Goal: Information Seeking & Learning: Learn about a topic

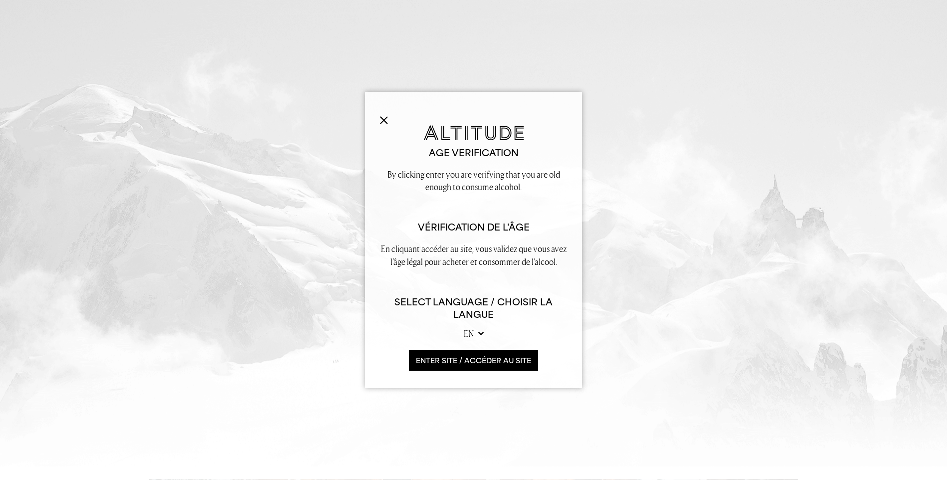
click at [381, 118] on img at bounding box center [384, 120] width 8 height 8
click at [502, 363] on button "ENTER SITE / accéder au site" at bounding box center [473, 360] width 129 height 21
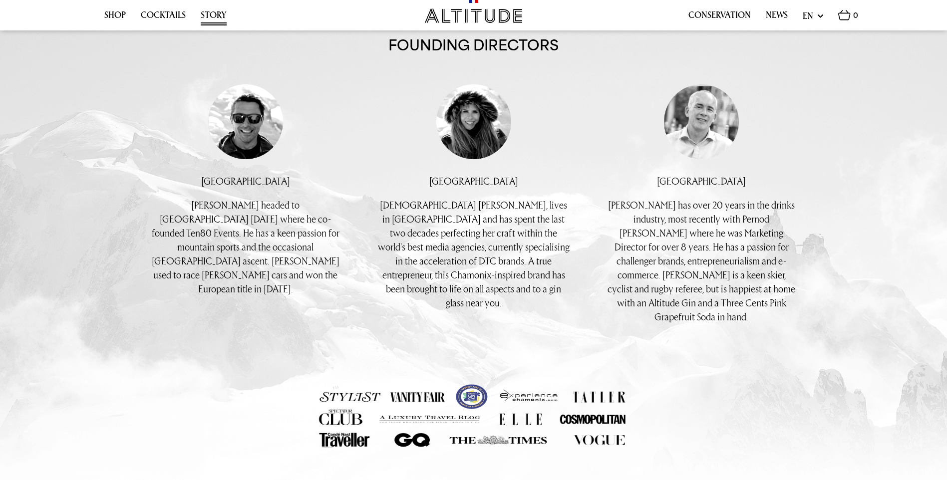
scroll to position [675, 0]
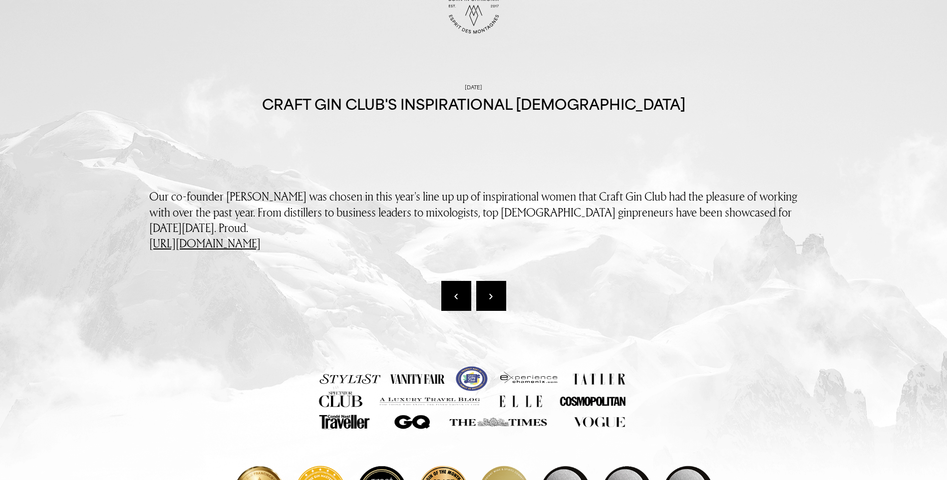
scroll to position [150, 0]
